Goal: Information Seeking & Learning: Check status

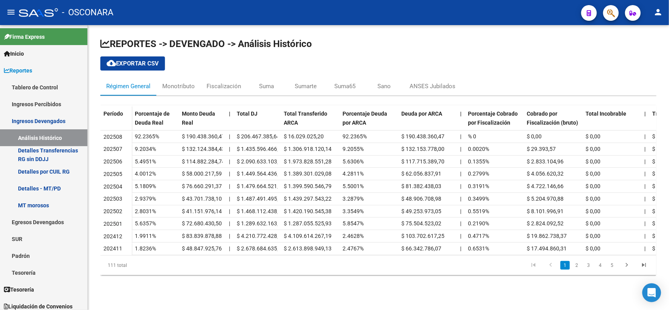
click at [384, 44] on h1 "REPORTES -> DEVENGADO -> Análisis Histórico" at bounding box center [378, 44] width 556 height 13
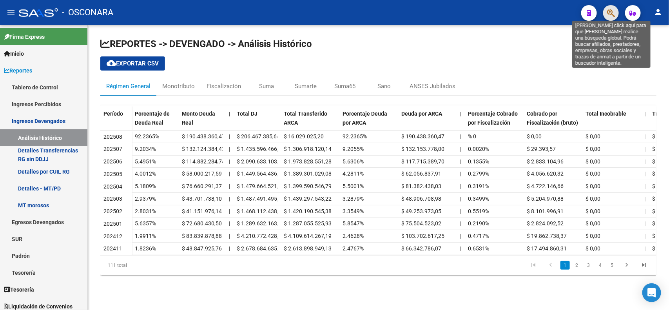
click at [607, 10] on icon "button" at bounding box center [611, 13] width 8 height 9
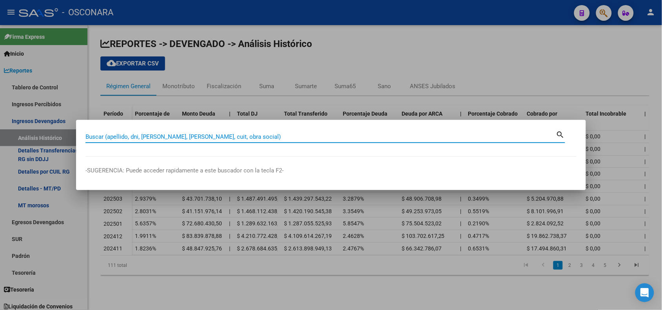
paste input "24447179"
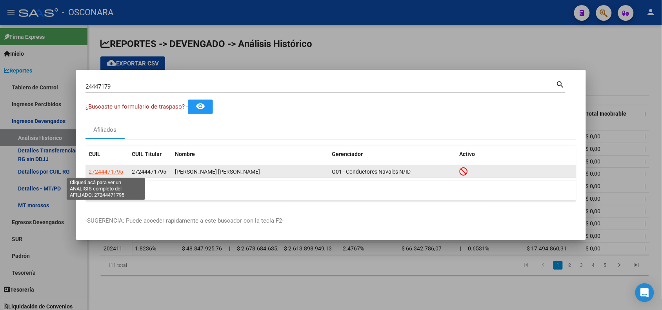
click at [105, 169] on span "27244471795" at bounding box center [106, 172] width 35 height 6
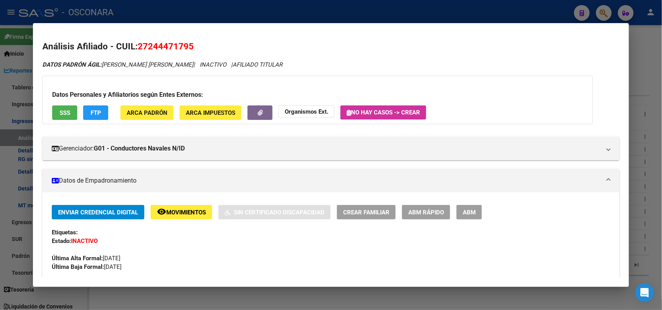
click at [245, 9] on div at bounding box center [331, 155] width 662 height 310
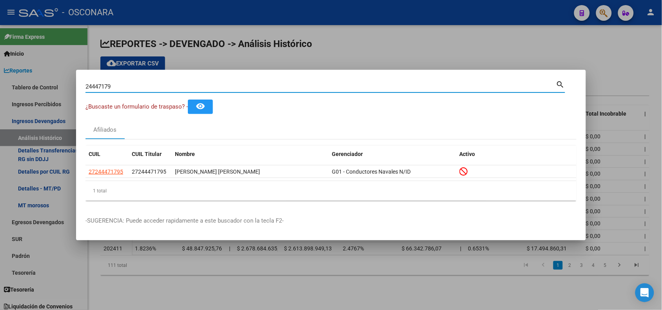
click at [93, 86] on input "24447179" at bounding box center [320, 86] width 471 height 7
paste input "376420"
type input "37642079"
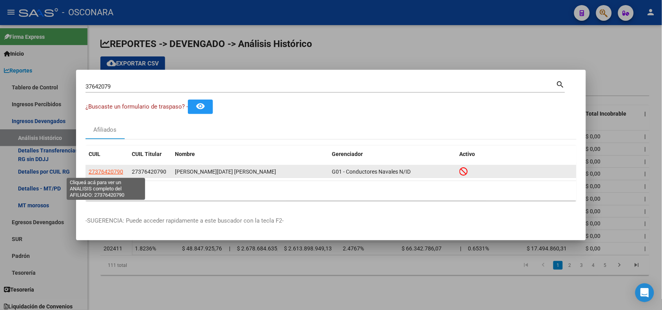
click at [104, 175] on span "27376420790" at bounding box center [106, 172] width 35 height 6
type textarea "27376420790"
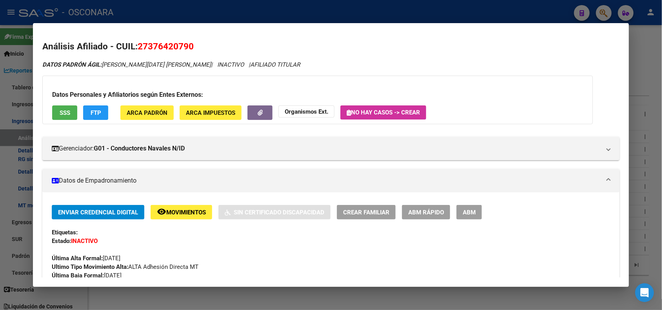
scroll to position [367, 0]
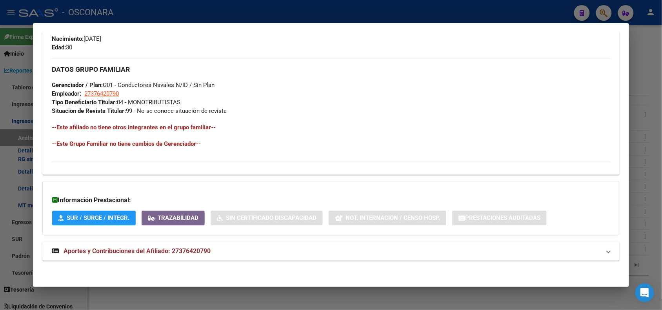
click at [572, 251] on mat-panel-title "Aportes y Contribuciones del Afiliado: 27376420790" at bounding box center [326, 251] width 549 height 9
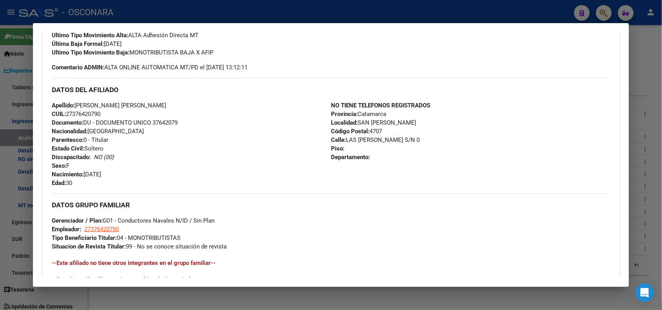
scroll to position [236, 0]
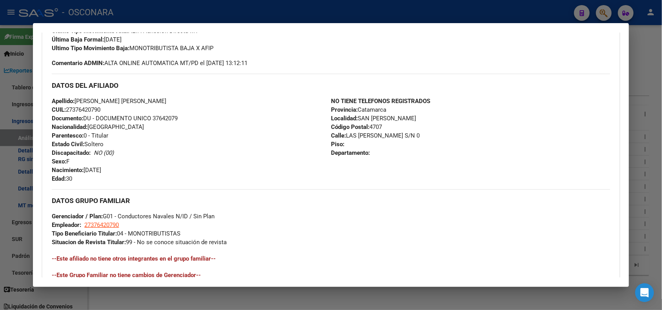
click at [149, 11] on div at bounding box center [331, 155] width 662 height 310
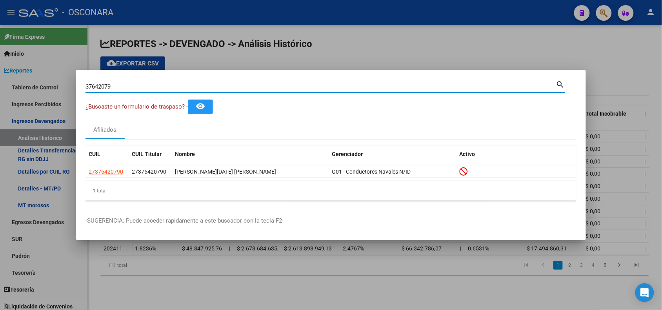
click at [99, 89] on input "37642079" at bounding box center [320, 86] width 471 height 7
paste input "103347"
type input "103347"
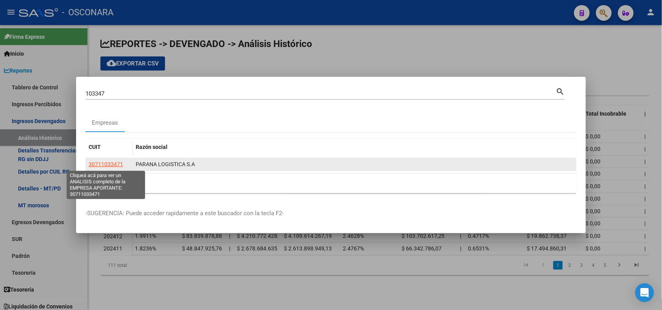
click at [114, 167] on span "30711033471" at bounding box center [106, 164] width 35 height 6
type textarea "30711033471"
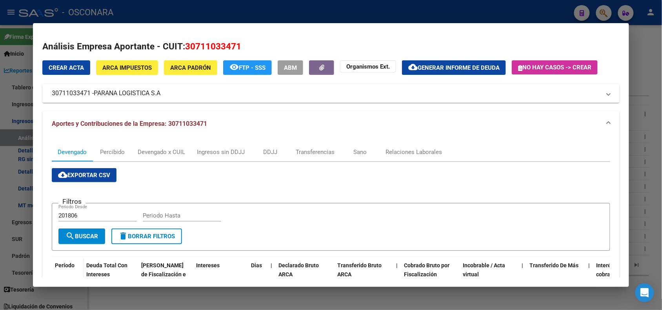
click at [247, 14] on div at bounding box center [331, 155] width 662 height 310
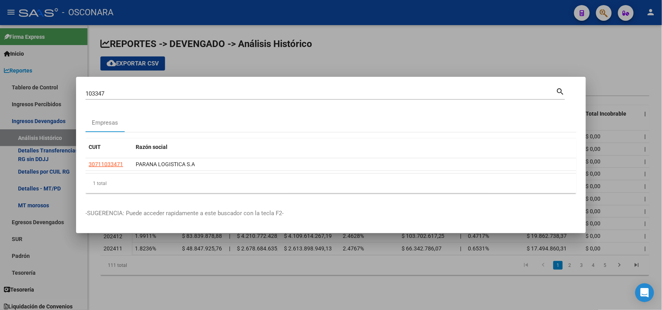
drag, startPoint x: 98, startPoint y: 89, endPoint x: 97, endPoint y: 93, distance: 4.6
click at [97, 93] on div "103347 Buscar (apellido, dni, cuil, nro traspaso, cuit, obra social)" at bounding box center [320, 94] width 471 height 12
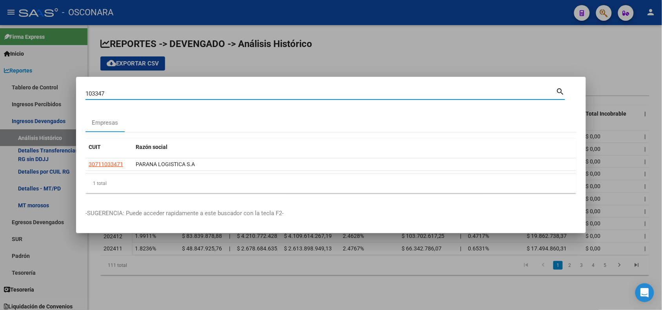
click at [97, 93] on input "103347" at bounding box center [320, 93] width 471 height 7
paste input "27610353520"
type input "27610353520"
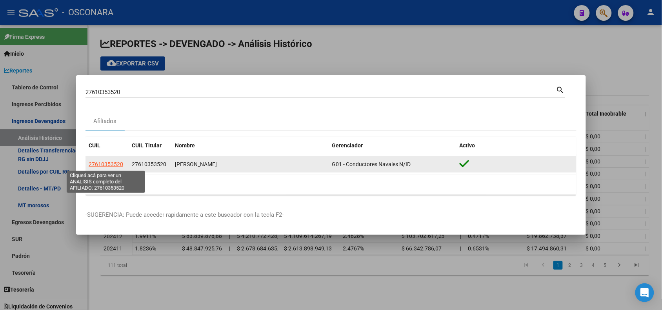
click at [106, 162] on span "27610353520" at bounding box center [106, 164] width 35 height 6
type textarea "27610353520"
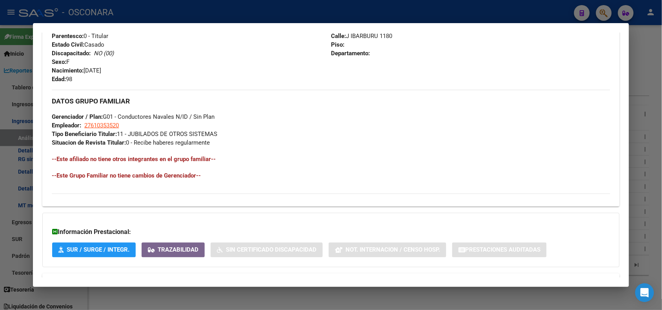
scroll to position [350, 0]
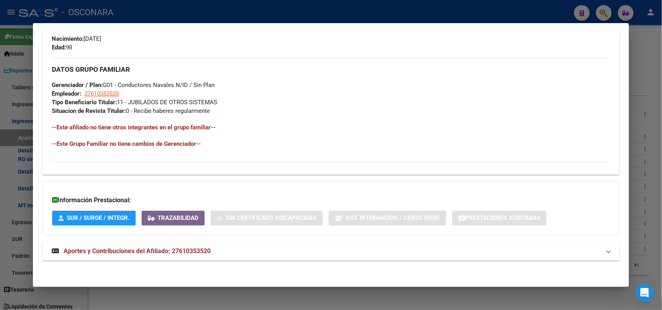
click at [587, 252] on mat-panel-title "Aportes y Contribuciones del Afiliado: 27610353520" at bounding box center [326, 251] width 549 height 9
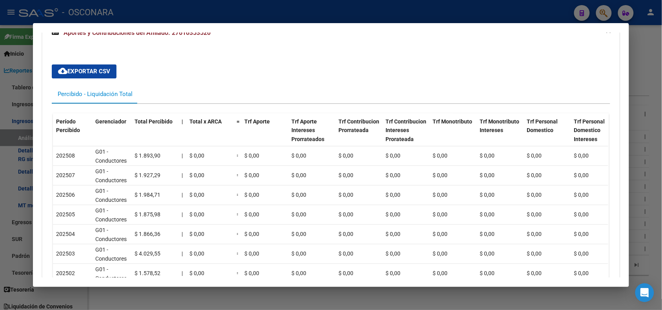
scroll to position [0, 0]
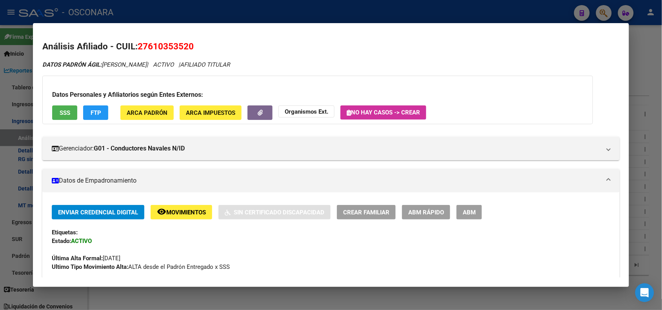
click at [61, 116] on button "SSS" at bounding box center [64, 112] width 25 height 15
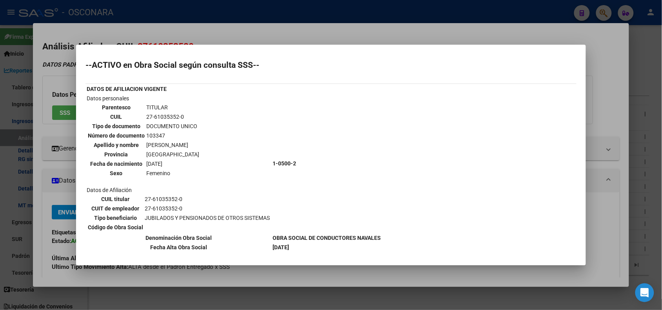
click at [156, 21] on div at bounding box center [331, 155] width 662 height 310
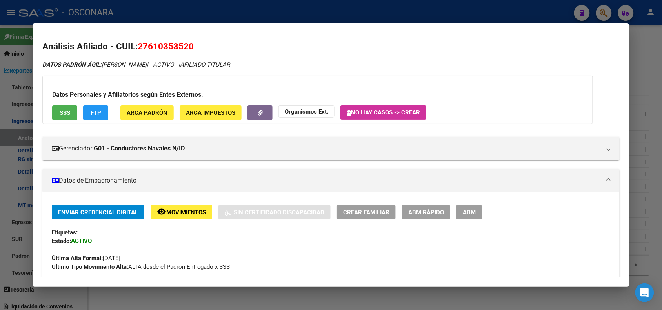
drag, startPoint x: 136, startPoint y: 46, endPoint x: 194, endPoint y: 47, distance: 58.4
click at [194, 47] on h2 "Análisis Afiliado - CUIL: 27610353520" at bounding box center [330, 46] width 577 height 13
copy span "27610353520"
click at [152, 1] on div at bounding box center [331, 155] width 662 height 310
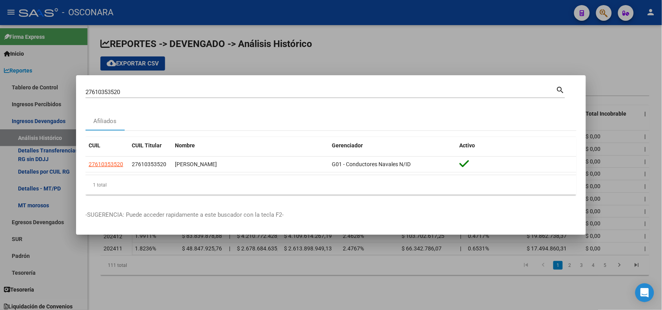
click at [104, 89] on input "27610353520" at bounding box center [320, 92] width 471 height 7
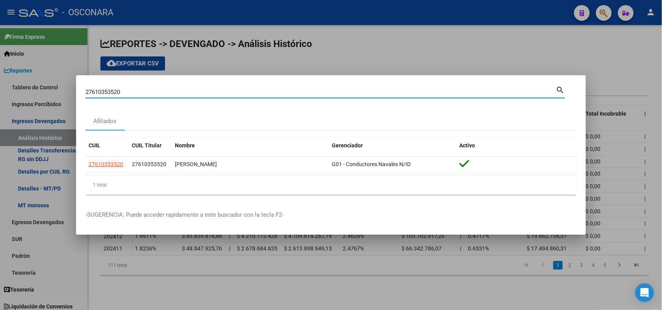
click at [104, 89] on input "27610353520" at bounding box center [320, 92] width 471 height 7
paste input "50504029"
type input "50504029"
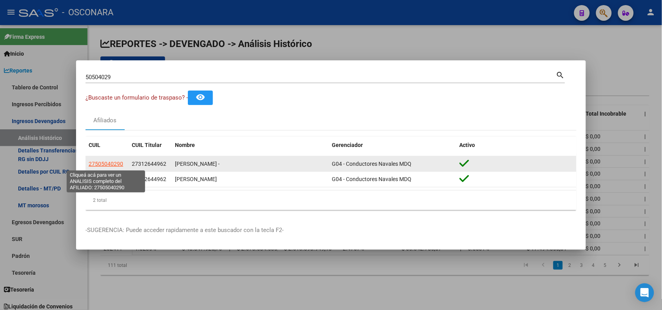
click at [107, 162] on span "27505040290" at bounding box center [106, 164] width 35 height 6
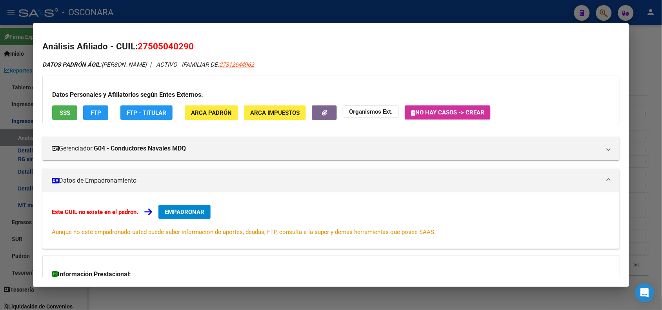
click at [269, 10] on div at bounding box center [331, 155] width 662 height 310
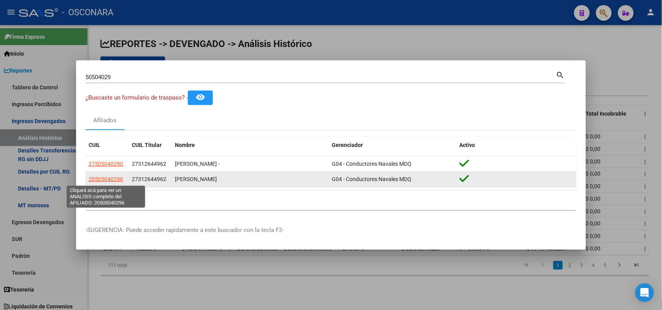
click at [112, 178] on span "20505040296" at bounding box center [106, 179] width 35 height 6
type textarea "20505040296"
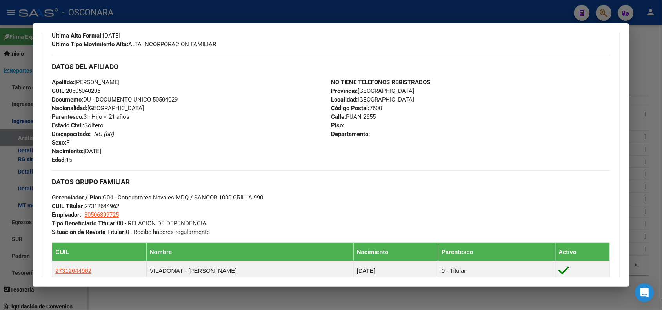
scroll to position [232, 0]
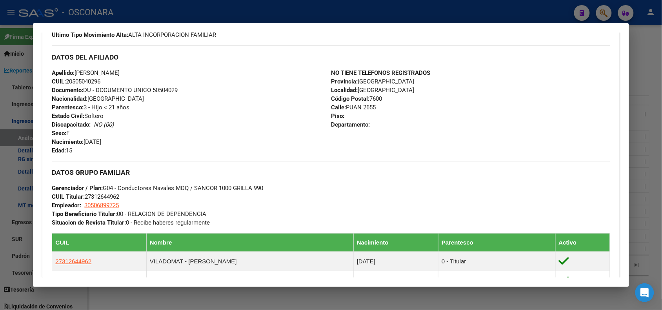
click at [187, 12] on div at bounding box center [331, 155] width 662 height 310
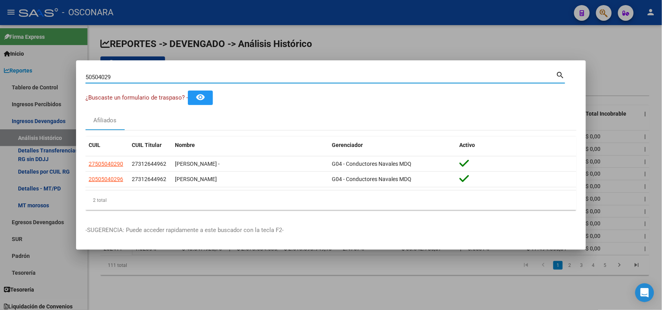
click at [108, 79] on input "50504029" at bounding box center [320, 77] width 471 height 7
paste input "24437850824"
type input "24437850824"
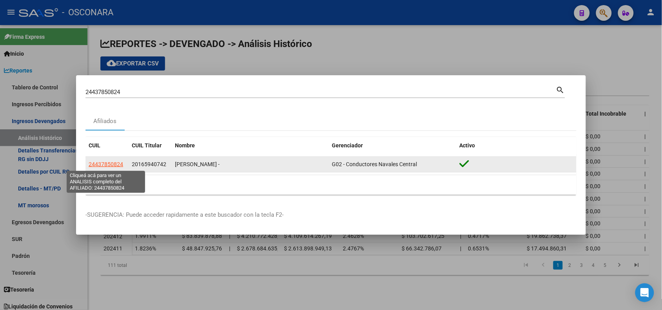
click at [102, 164] on span "24437850824" at bounding box center [106, 164] width 35 height 6
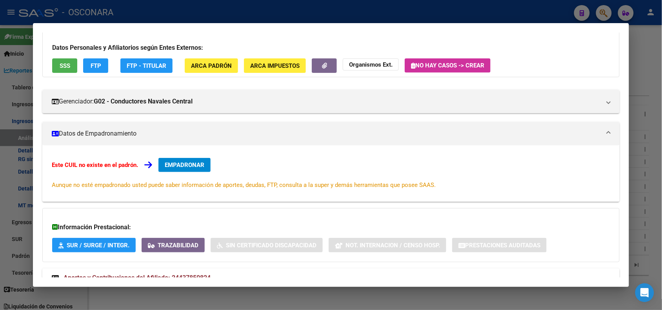
scroll to position [93, 0]
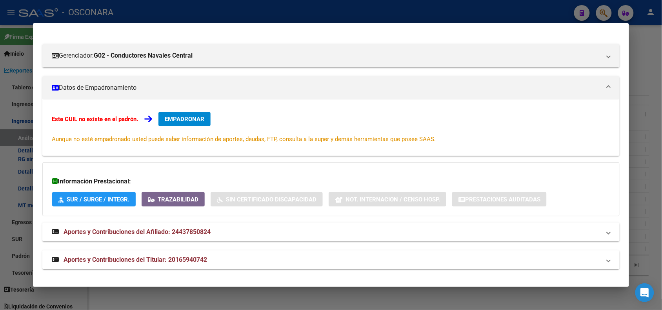
click at [583, 258] on mat-panel-title "Aportes y Contribuciones del Titular: 20165940742" at bounding box center [326, 259] width 549 height 9
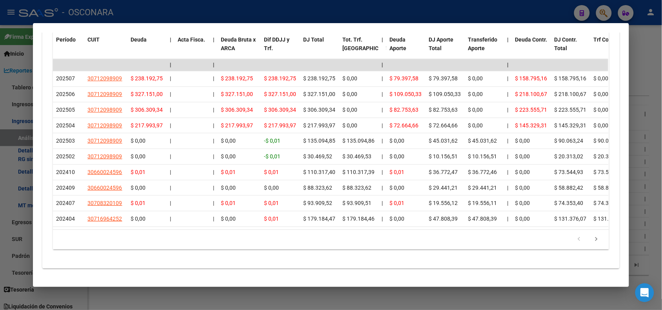
scroll to position [0, 0]
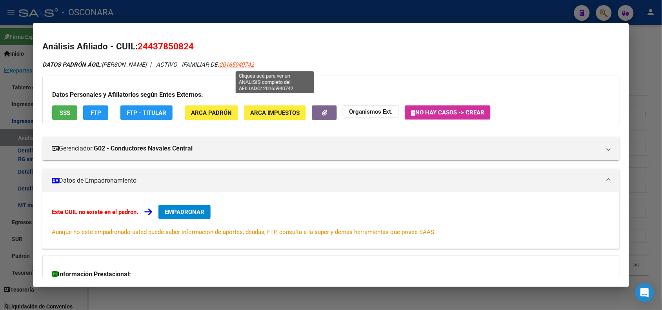
click at [254, 65] on span "20165940742" at bounding box center [236, 64] width 35 height 7
type textarea "20165940742"
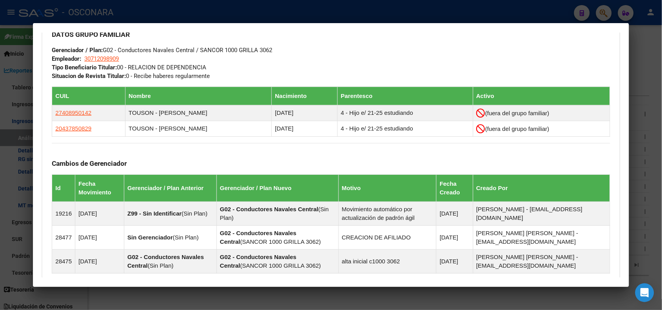
scroll to position [378, 0]
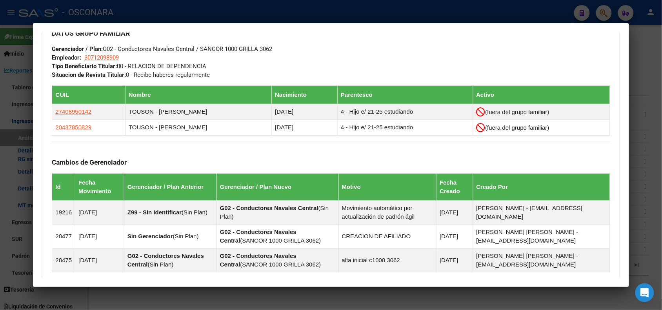
click at [304, 16] on div at bounding box center [331, 155] width 662 height 310
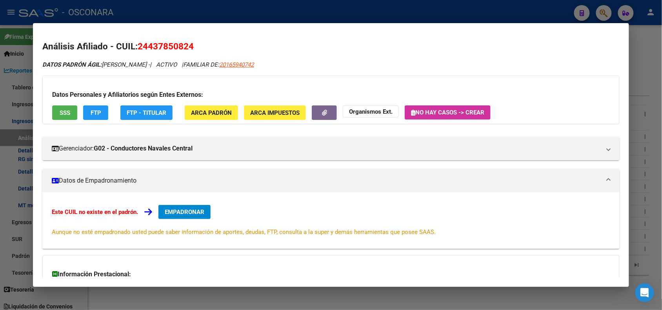
click at [124, 10] on div at bounding box center [331, 155] width 662 height 310
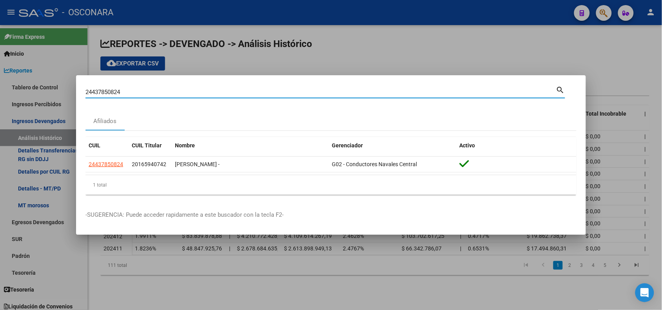
click at [104, 89] on input "24437850824" at bounding box center [320, 92] width 471 height 7
paste input "43785082"
type input "43785082"
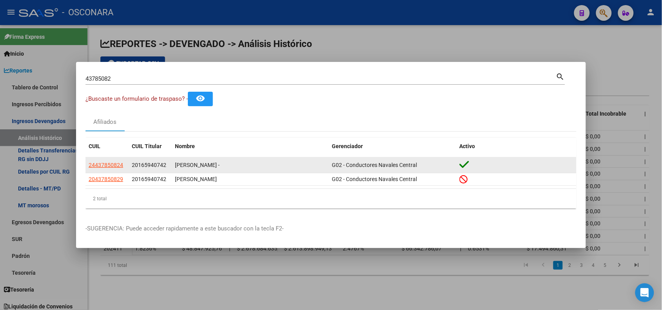
click at [116, 161] on app-link-go-to "24437850824" at bounding box center [106, 165] width 35 height 9
click at [114, 167] on span "24437850824" at bounding box center [106, 165] width 35 height 6
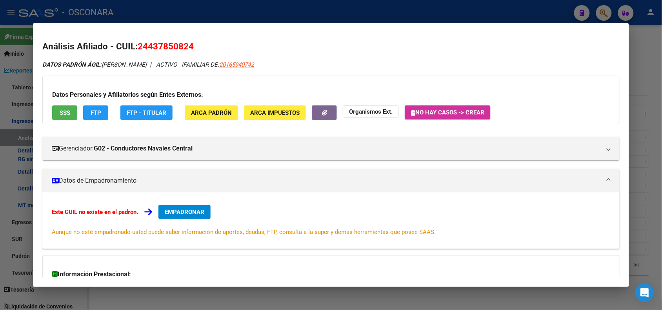
scroll to position [93, 0]
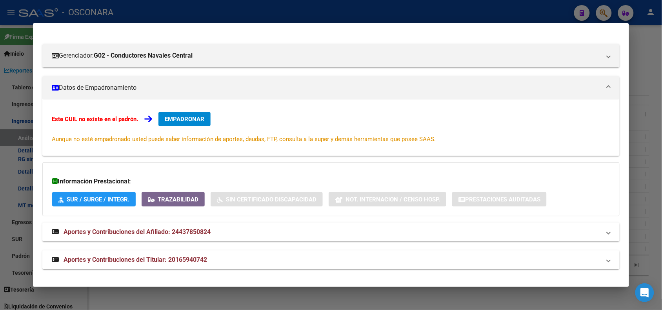
click at [408, 12] on div at bounding box center [331, 155] width 662 height 310
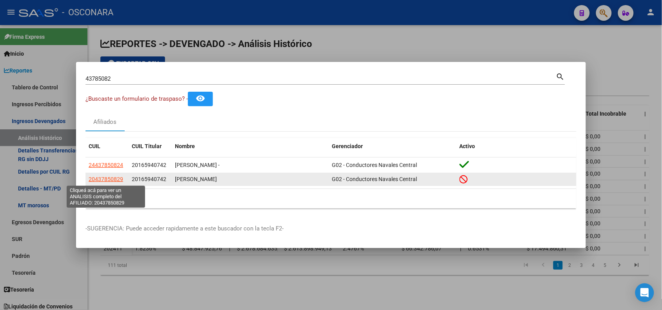
click at [114, 179] on span "20437850829" at bounding box center [106, 179] width 35 height 6
type textarea "20437850829"
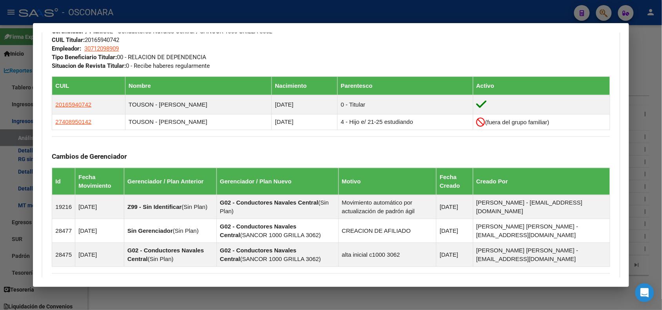
scroll to position [412, 0]
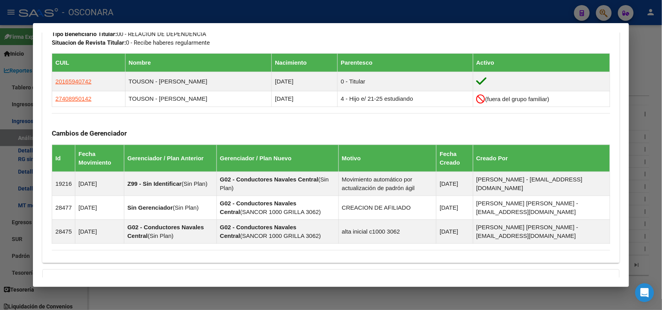
click at [156, 7] on div at bounding box center [331, 155] width 662 height 310
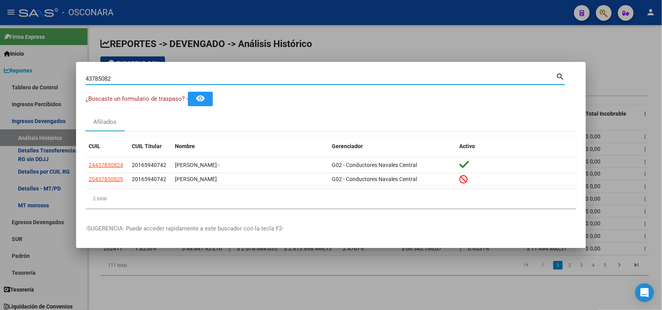
click at [103, 76] on input "43785082" at bounding box center [320, 78] width 471 height 7
paste input "20177045773"
type input "20177045773"
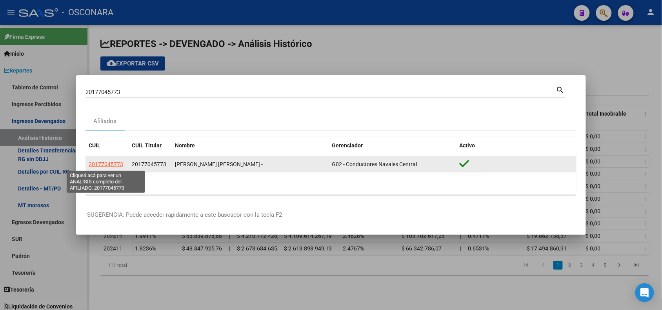
click at [111, 164] on span "20177045773" at bounding box center [106, 164] width 35 height 6
type textarea "20177045773"
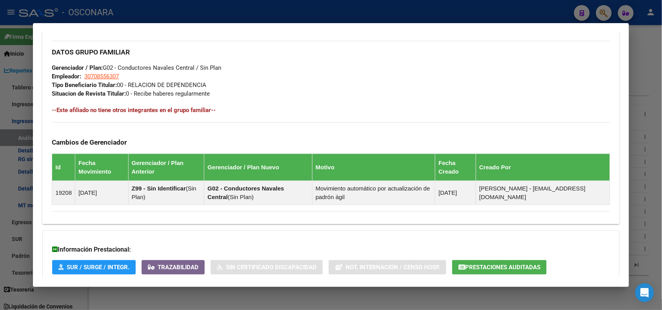
scroll to position [417, 0]
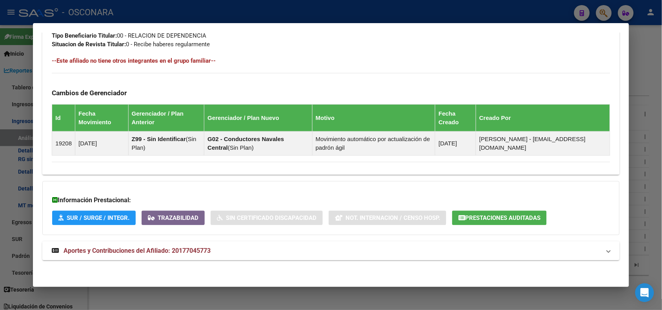
click at [601, 254] on span "Aportes y Contribuciones del Afiliado: 20177045773" at bounding box center [329, 250] width 555 height 9
click at [182, 15] on div at bounding box center [331, 155] width 662 height 310
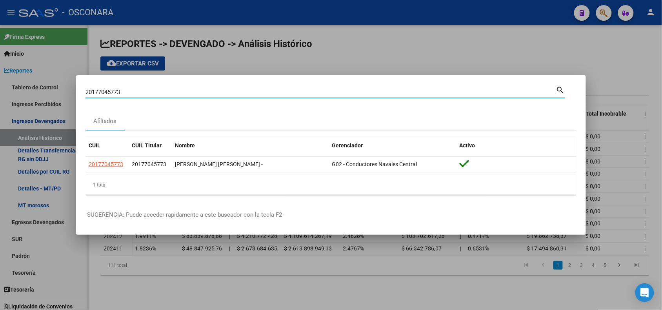
click at [108, 92] on input "20177045773" at bounding box center [320, 92] width 471 height 7
paste input "20056137"
type input "5"
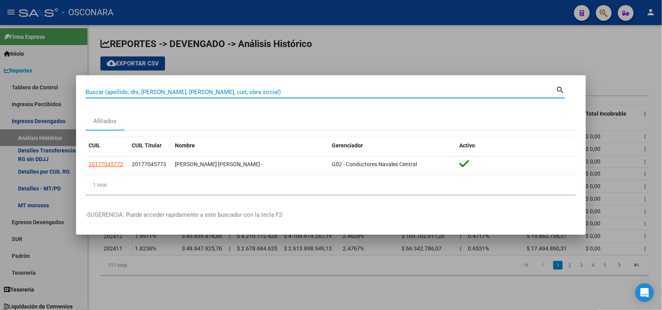
paste input "20056137"
type input "20056137"
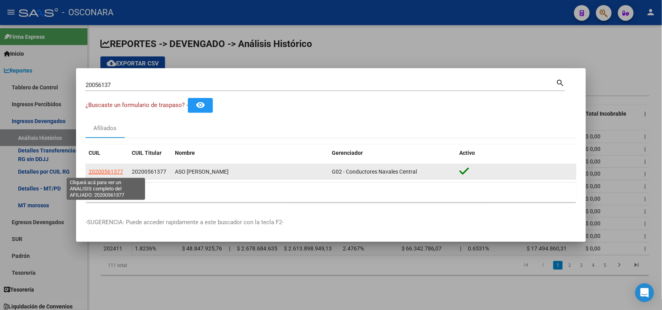
click at [112, 171] on span "20200561377" at bounding box center [106, 172] width 35 height 6
type textarea "20200561377"
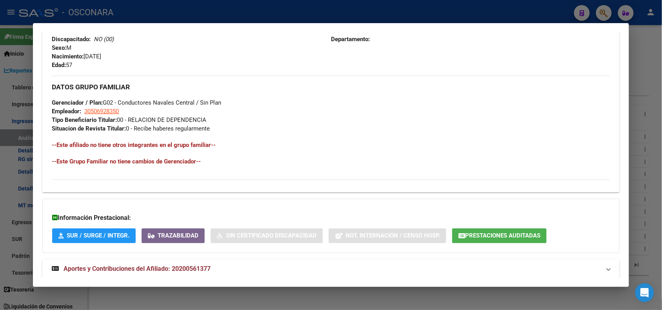
scroll to position [334, 0]
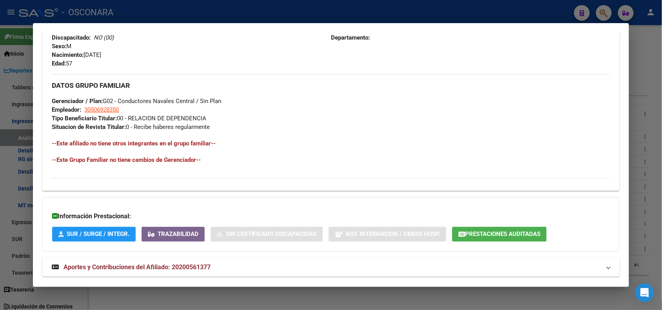
click at [583, 271] on mat-panel-title "Aportes y Contribuciones del Afiliado: 20200561377" at bounding box center [326, 267] width 549 height 9
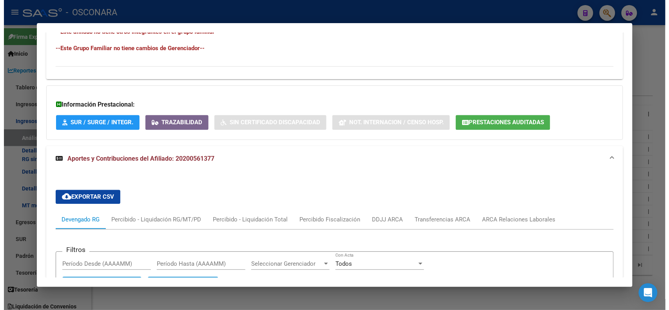
scroll to position [397, 0]
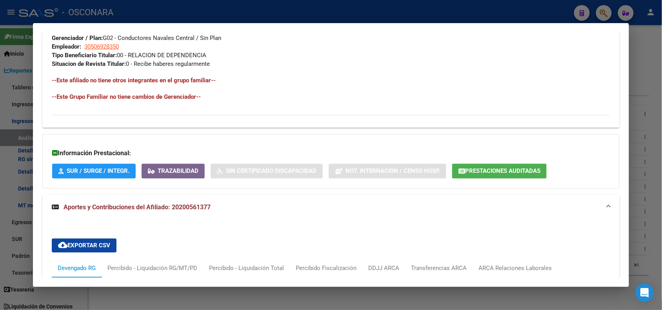
click at [138, 4] on div at bounding box center [331, 155] width 662 height 310
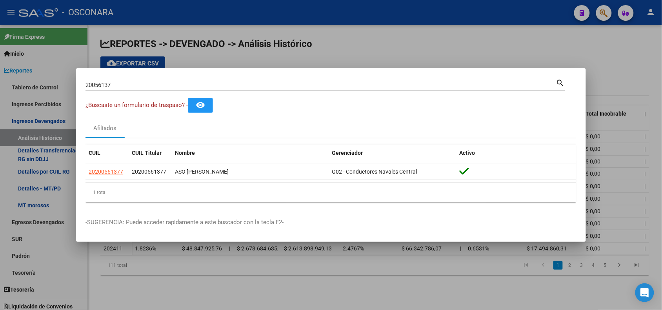
click at [138, 4] on div at bounding box center [331, 155] width 662 height 310
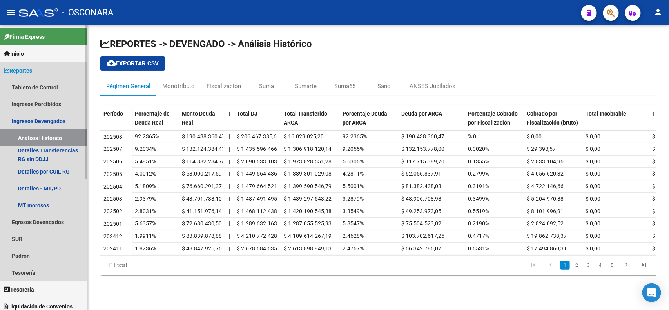
click at [47, 73] on link "Reportes" at bounding box center [43, 70] width 87 height 17
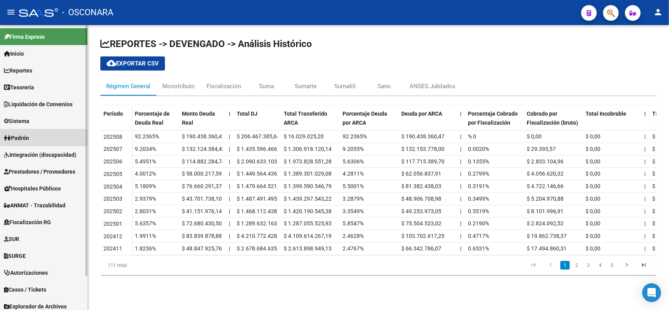
click at [42, 136] on link "Padrón" at bounding box center [43, 137] width 87 height 17
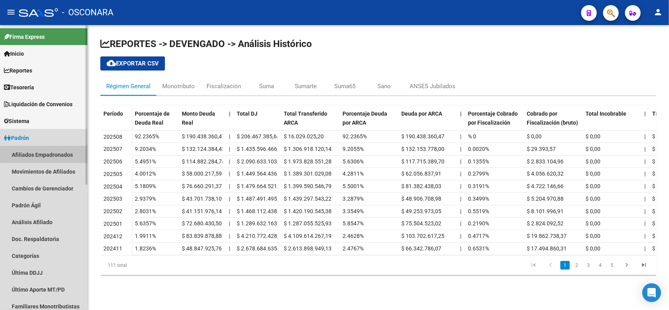
click at [44, 152] on link "Afiliados Empadronados" at bounding box center [43, 154] width 87 height 17
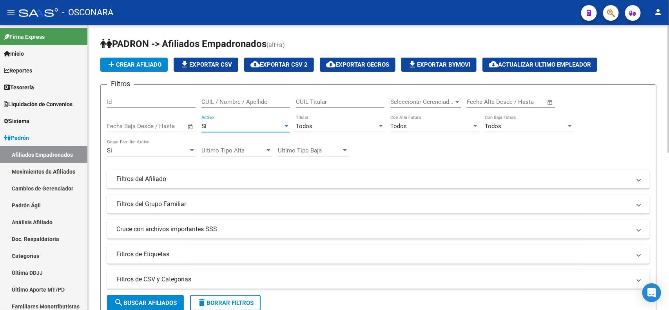
click at [234, 123] on div "Si" at bounding box center [243, 126] width 82 height 7
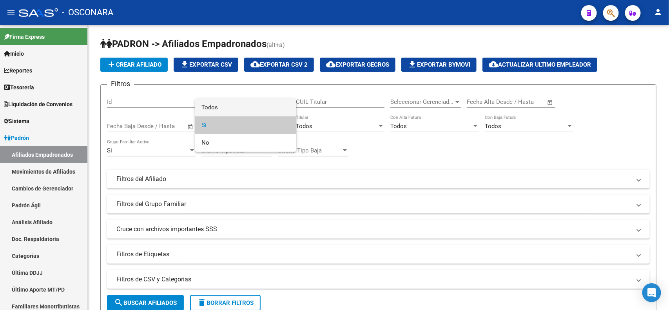
click at [229, 104] on span "Todos" at bounding box center [246, 108] width 89 height 18
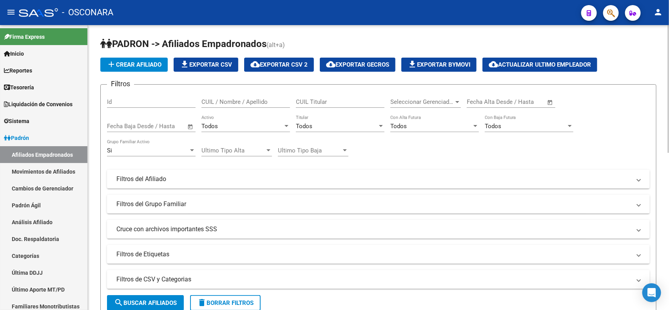
click at [169, 154] on div "Si Grupo Familiar Activo" at bounding box center [151, 148] width 89 height 17
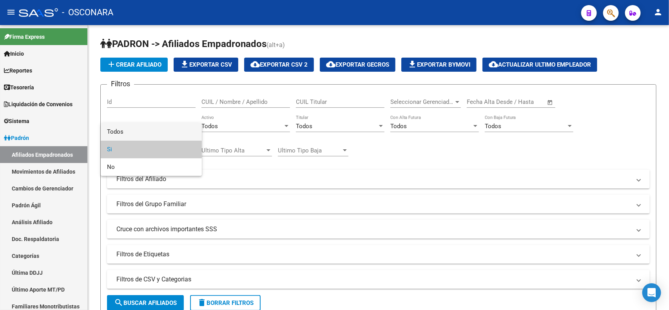
click at [163, 138] on span "Todos" at bounding box center [151, 132] width 89 height 18
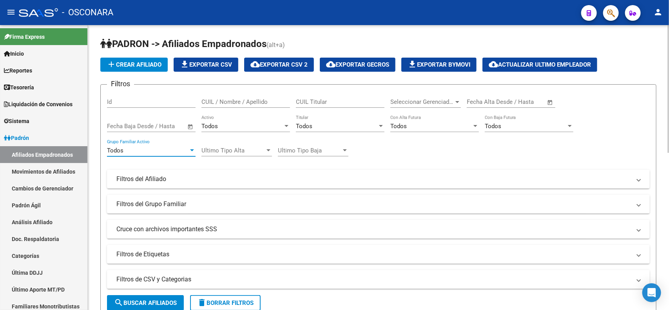
scroll to position [20, 0]
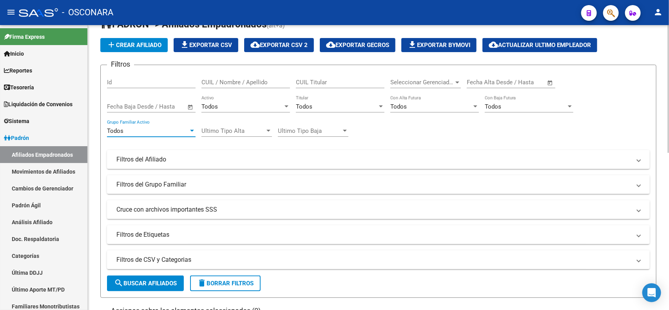
click at [669, 158] on div at bounding box center [669, 98] width 2 height 128
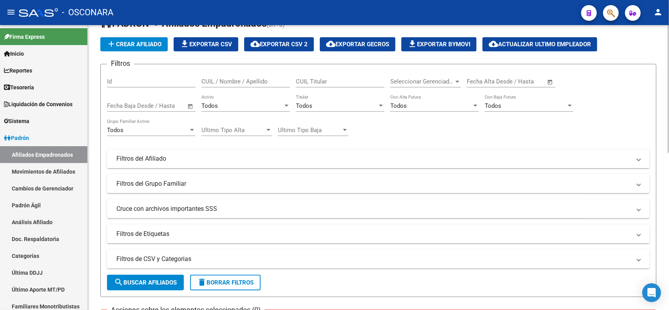
click at [287, 256] on mat-panel-title "Filtros de CSV y Categorias" at bounding box center [373, 259] width 515 height 9
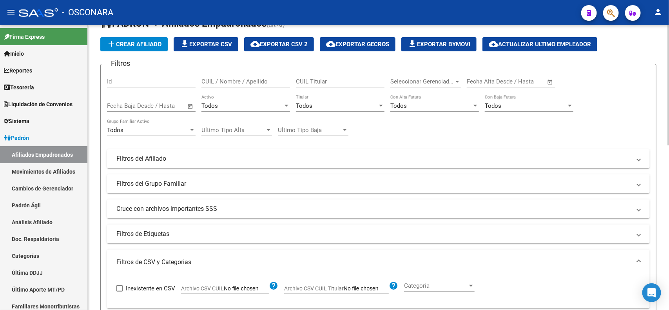
click at [238, 287] on input "Archivo CSV CUIL" at bounding box center [246, 288] width 45 height 7
type input "C:\fakepath\33.csv"
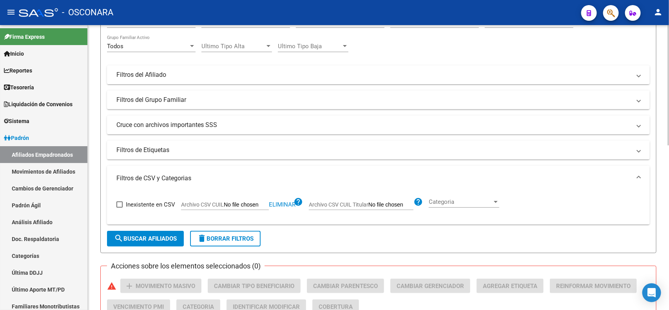
click at [669, 177] on div at bounding box center [669, 130] width 2 height 120
click at [166, 234] on span "search Buscar Afiliados" at bounding box center [145, 237] width 63 height 7
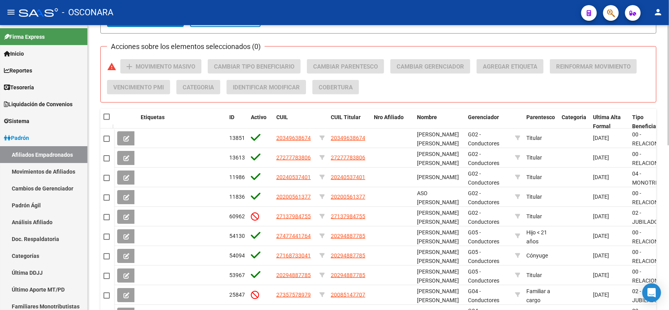
scroll to position [389, 0]
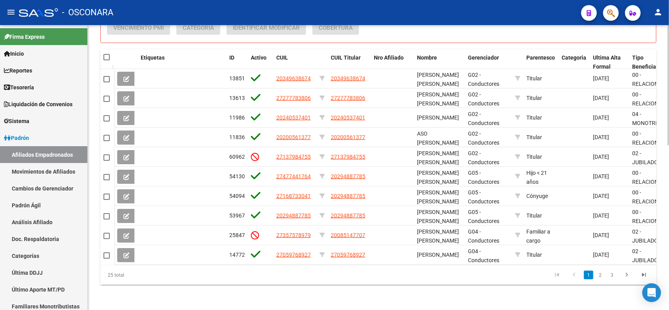
click at [669, 310] on html "menu - OSCONARA person Firma Express Inicio Instructivos Contacto OS Reportes T…" at bounding box center [334, 155] width 669 height 310
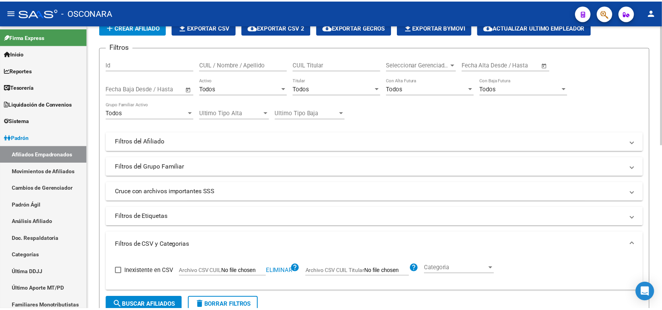
scroll to position [24, 0]
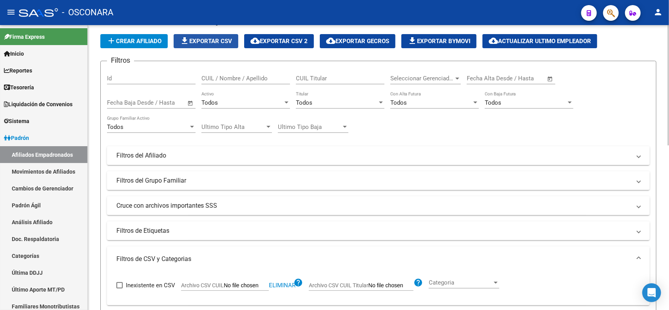
click at [222, 38] on span "file_download Exportar CSV" at bounding box center [206, 41] width 52 height 7
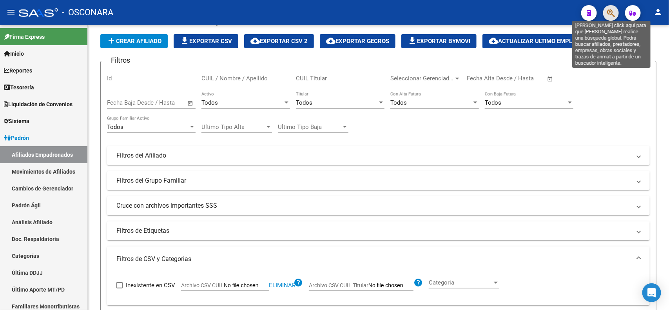
click at [610, 13] on icon "button" at bounding box center [611, 13] width 8 height 9
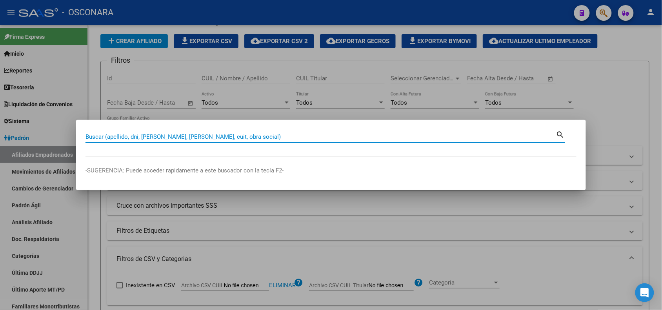
paste input "11515302"
type input "11515302"
